Goal: Task Accomplishment & Management: Manage account settings

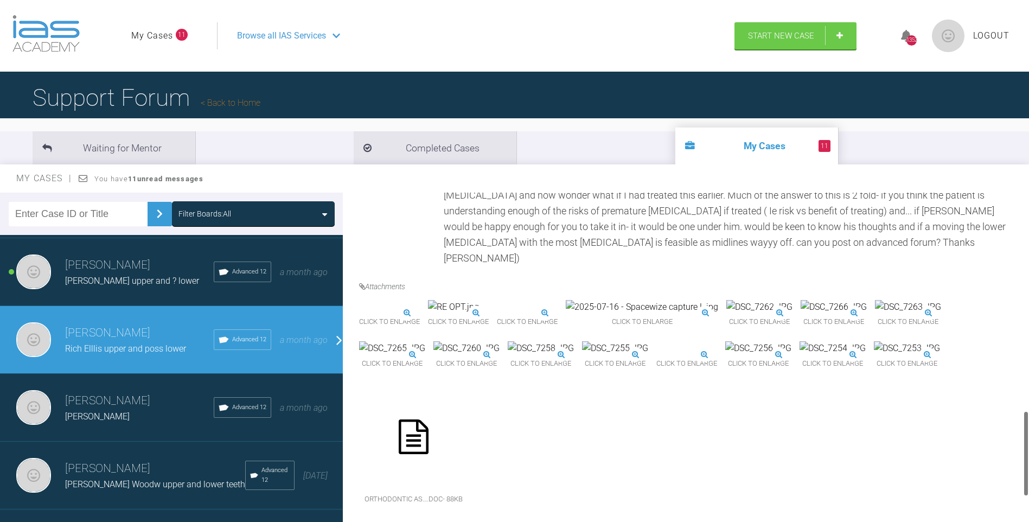
scroll to position [826, 0]
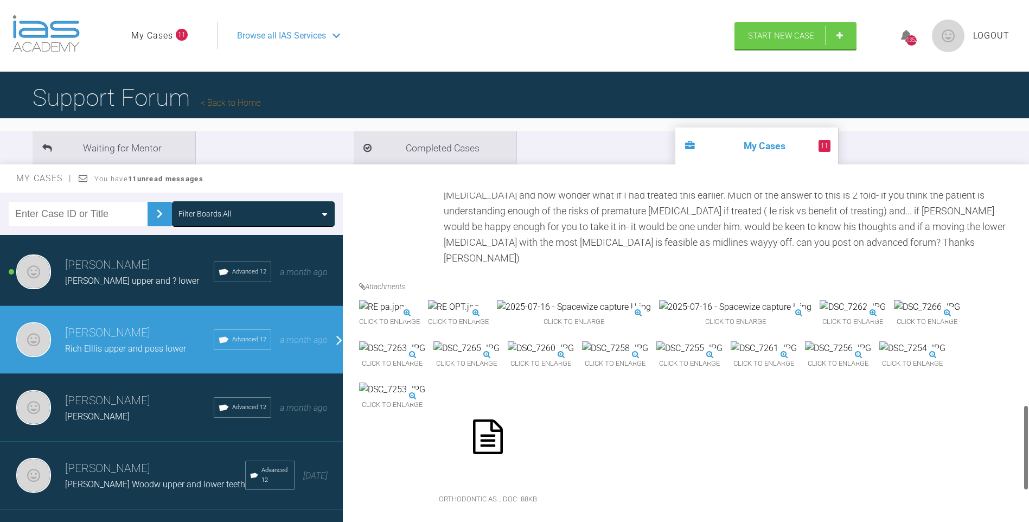
drag, startPoint x: 1026, startPoint y: 411, endPoint x: 1026, endPoint y: 420, distance: 9.2
click at [1026, 420] on div at bounding box center [1026, 448] width 4 height 86
click at [404, 300] on img at bounding box center [381, 307] width 45 height 14
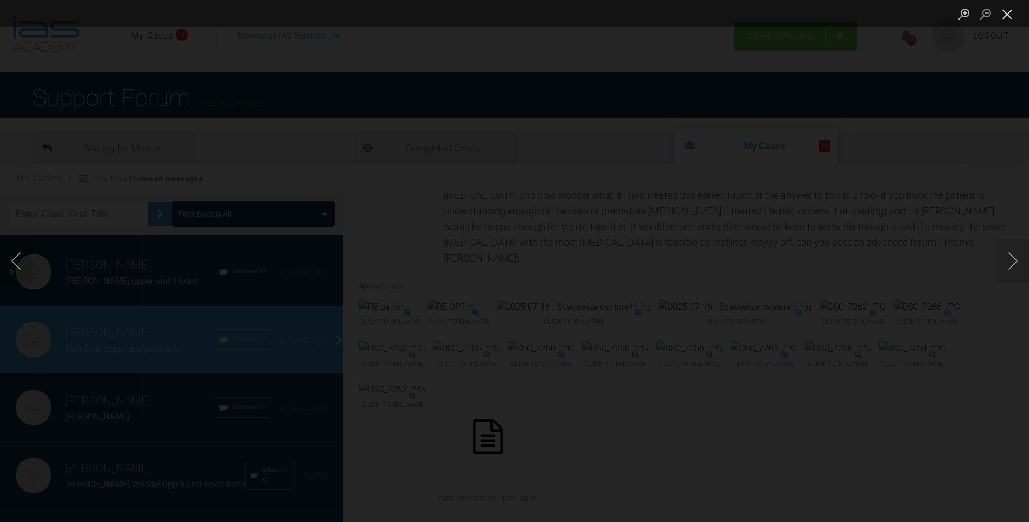
click at [1007, 12] on button "Close lightbox" at bounding box center [1008, 13] width 22 height 19
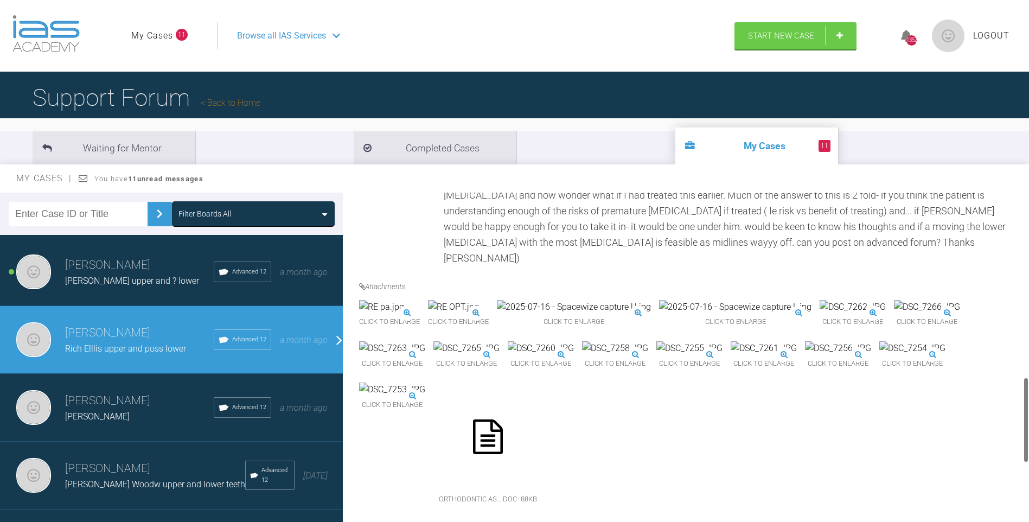
scroll to position [711, 0]
drag, startPoint x: 1027, startPoint y: 435, endPoint x: 1029, endPoint y: 404, distance: 30.5
click at [1029, 404] on html "My Cases 11 Logout Browse all IAS Services Start New Case 1352 Logout Support F…" at bounding box center [514, 317] width 1029 height 635
click at [651, 300] on img at bounding box center [574, 307] width 154 height 14
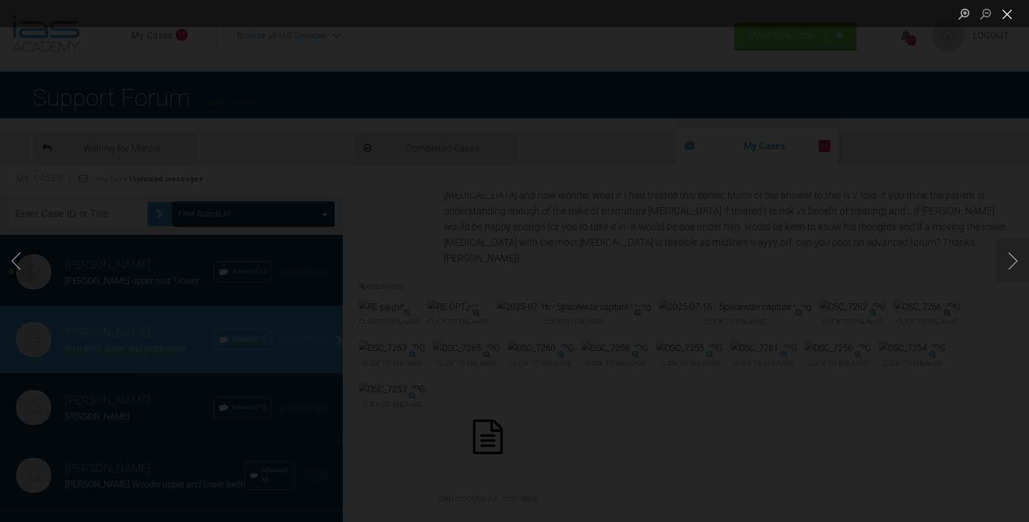
click at [1008, 10] on button "Close lightbox" at bounding box center [1008, 13] width 22 height 19
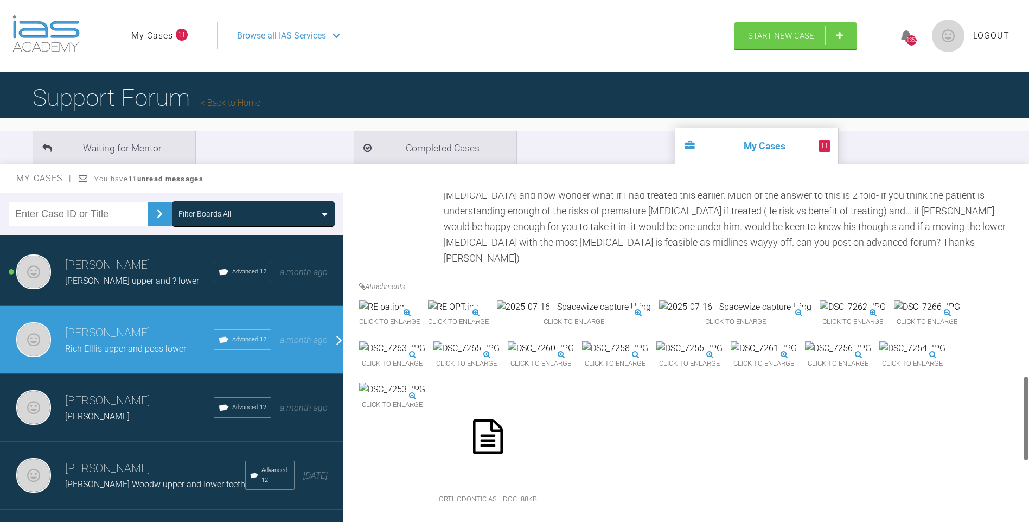
click at [479, 300] on img at bounding box center [453, 307] width 51 height 14
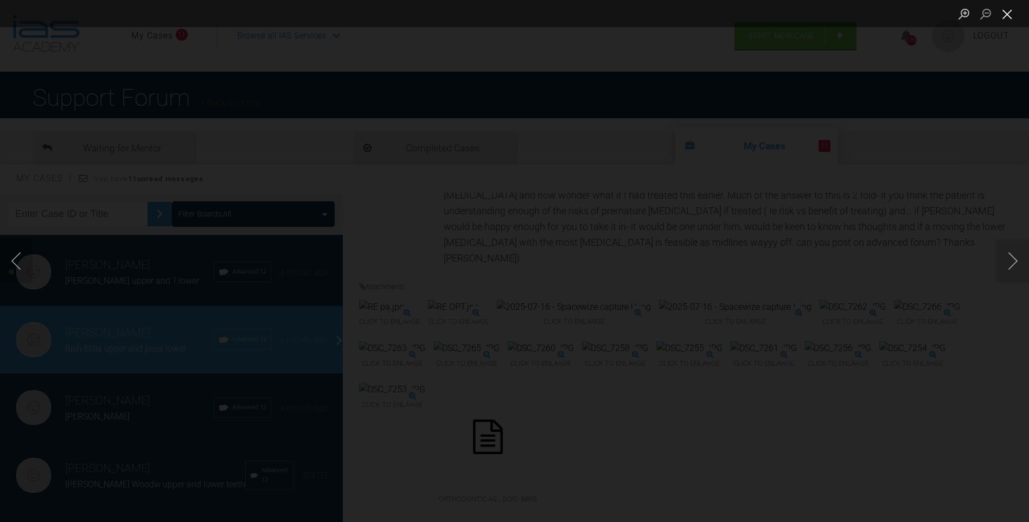
click at [1005, 12] on button "Close lightbox" at bounding box center [1008, 13] width 22 height 19
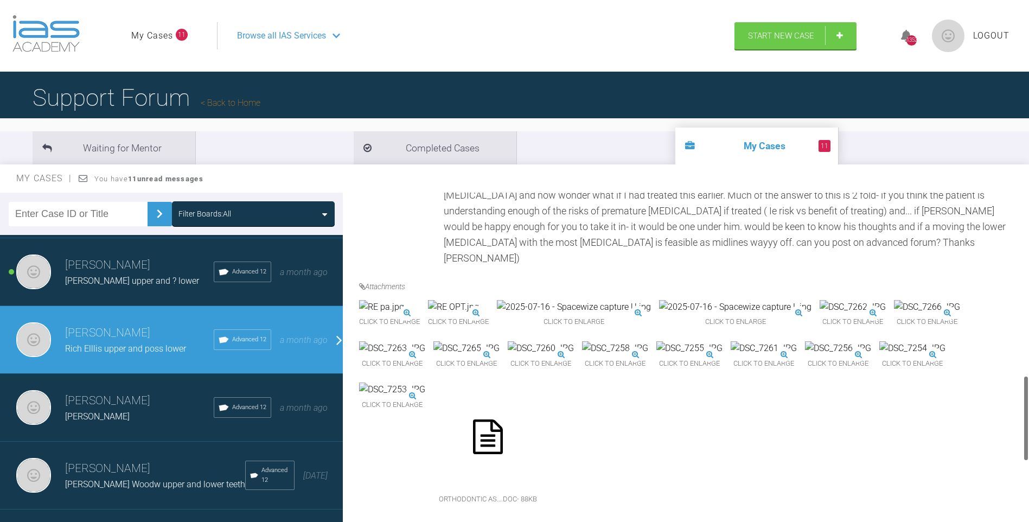
click at [404, 314] on img at bounding box center [381, 307] width 45 height 14
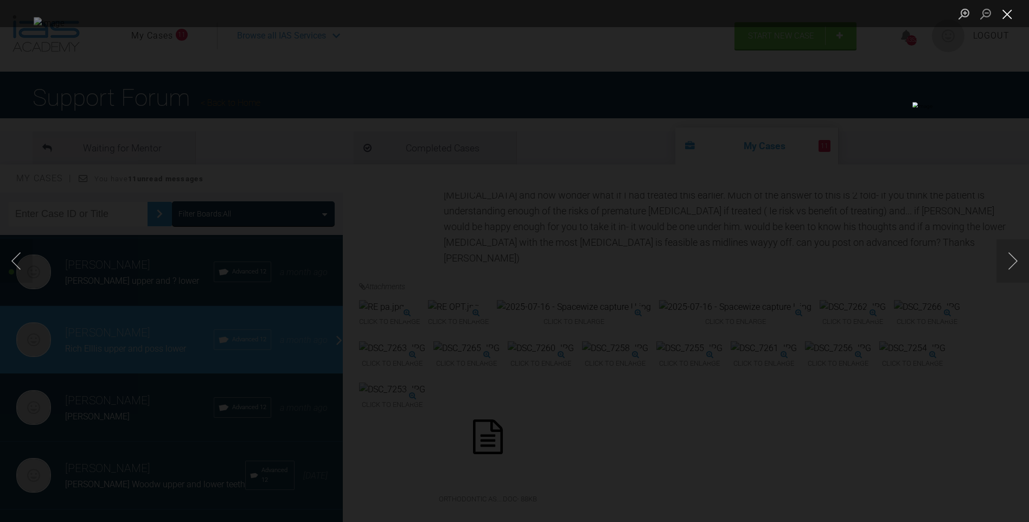
click at [1010, 12] on button "Close lightbox" at bounding box center [1008, 13] width 22 height 19
